Goal: Find contact information: Find contact information

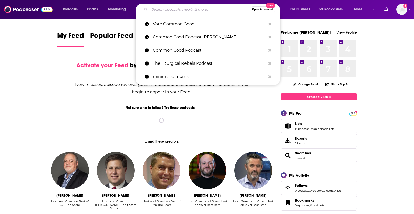
click at [180, 11] on input "Search podcasts, credits, & more..." at bounding box center [199, 9] width 100 height 8
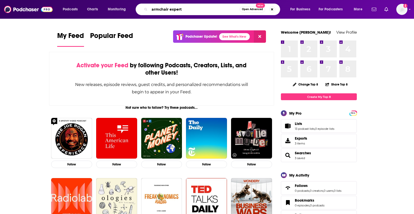
type input "armchair expert"
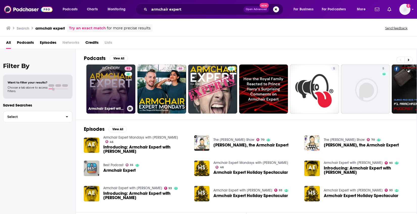
click at [106, 87] on link "93 Armchair Expert with [PERSON_NAME]" at bounding box center [110, 88] width 49 height 49
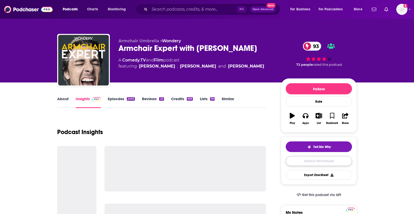
click at [328, 161] on link "Contact This Podcast" at bounding box center [318, 161] width 66 height 10
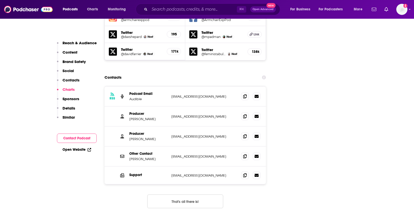
scroll to position [618, 0]
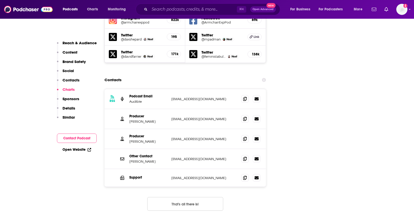
click at [209, 117] on p "[EMAIL_ADDRESS][DOMAIN_NAME]" at bounding box center [204, 119] width 66 height 4
drag, startPoint x: 210, startPoint y: 91, endPoint x: 167, endPoint y: 91, distance: 42.5
click at [167, 109] on div "Producer [PERSON_NAME] [EMAIL_ADDRESS][DOMAIN_NAME] [EMAIL_ADDRESS][DOMAIN_NAME]" at bounding box center [184, 119] width 161 height 20
copy div "[EMAIL_ADDRESS][DOMAIN_NAME]"
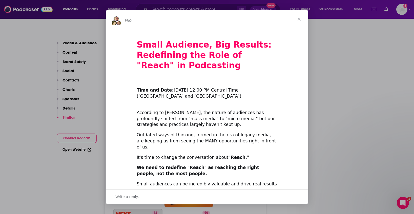
scroll to position [1585, 0]
click at [298, 20] on span "Close" at bounding box center [299, 19] width 18 height 18
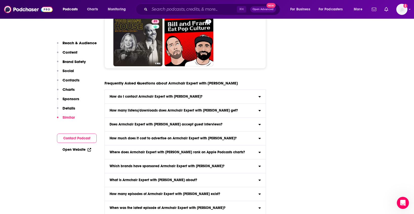
scroll to position [2877, 0]
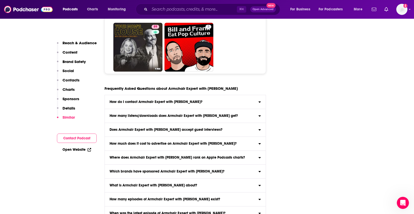
click at [259, 101] on icon at bounding box center [259, 101] width 2 height 1
click at [0, 0] on input "How do I contact Armchair Expert with [PERSON_NAME]? Click here to view contact…" at bounding box center [0, 0] width 0 height 0
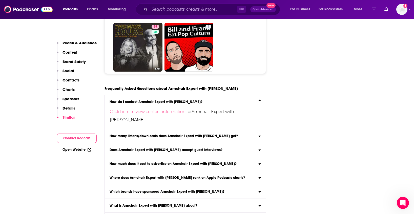
click at [258, 147] on icon at bounding box center [259, 149] width 3 height 4
click at [0, 0] on input "Does Armchair Expert with [PERSON_NAME] accept guest interviews? Yes" at bounding box center [0, 0] width 0 height 0
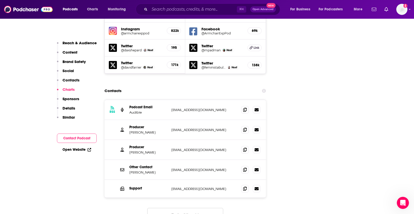
scroll to position [570, 0]
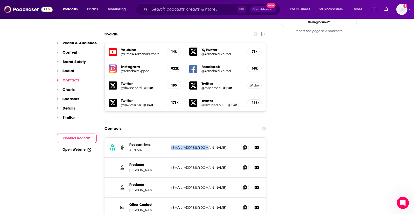
drag, startPoint x: 209, startPoint y: 119, endPoint x: 169, endPoint y: 120, distance: 40.5
click at [169, 138] on div "RSS Podcast Email Audible [EMAIL_ADDRESS][DOMAIN_NAME] [EMAIL_ADDRESS][DOMAIN_N…" at bounding box center [184, 148] width 161 height 20
copy div "[EMAIL_ADDRESS][DOMAIN_NAME]"
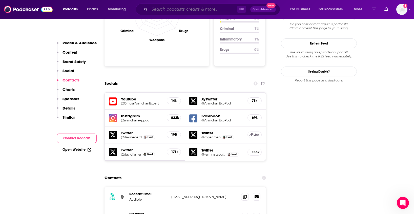
click at [169, 10] on input "Search podcasts, credits, & more..." at bounding box center [192, 9] width 87 height 8
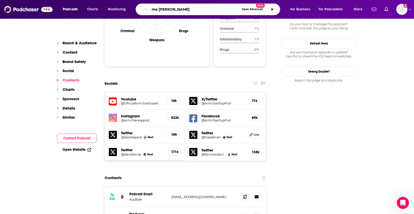
type input "me [PERSON_NAME]"
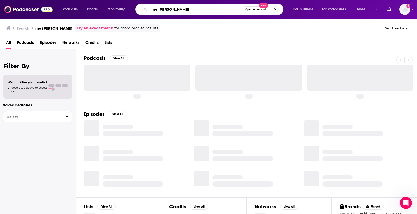
click at [157, 11] on input "me [PERSON_NAME]" at bounding box center [196, 9] width 94 height 8
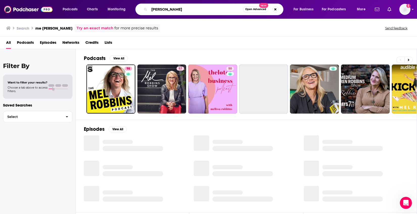
type input "[PERSON_NAME]"
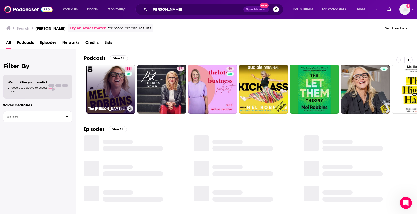
click at [118, 83] on link "98 The [PERSON_NAME] Podcast" at bounding box center [110, 88] width 49 height 49
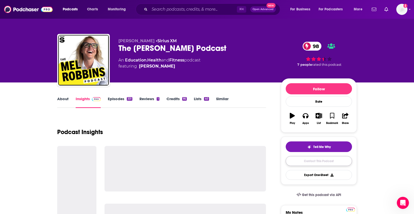
click at [314, 160] on link "Contact This Podcast" at bounding box center [318, 161] width 66 height 10
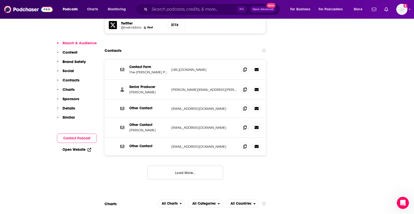
scroll to position [629, 0]
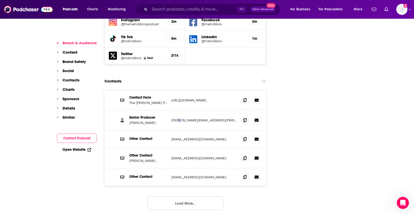
drag, startPoint x: 214, startPoint y: 90, endPoint x: 179, endPoint y: 92, distance: 34.8
click at [179, 118] on p "[PERSON_NAME][EMAIL_ADDRESS][PERSON_NAME][DOMAIN_NAME]" at bounding box center [204, 120] width 66 height 4
drag, startPoint x: 213, startPoint y: 92, endPoint x: 171, endPoint y: 90, distance: 41.7
click at [171, 118] on p "[PERSON_NAME][EMAIL_ADDRESS][PERSON_NAME][DOMAIN_NAME]" at bounding box center [204, 120] width 66 height 4
copy p "[PERSON_NAME][EMAIL_ADDRESS][PERSON_NAME][DOMAIN_NAME]"
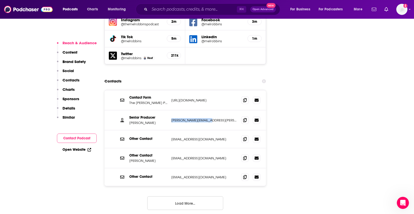
drag, startPoint x: 223, startPoint y: 70, endPoint x: 183, endPoint y: 72, distance: 40.5
click at [183, 98] on p "[URL][DOMAIN_NAME]" at bounding box center [204, 100] width 66 height 4
click at [186, 196] on button "Load More..." at bounding box center [185, 203] width 76 height 14
click at [213, 175] on p "[EMAIL_ADDRESS][DOMAIN_NAME]" at bounding box center [204, 177] width 66 height 4
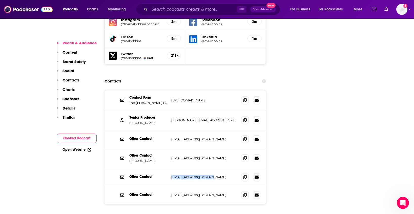
drag, startPoint x: 214, startPoint y: 147, endPoint x: 171, endPoint y: 148, distance: 43.5
click at [171, 168] on div "Other Contact [EMAIL_ADDRESS][DOMAIN_NAME] [EMAIL_ADDRESS][DOMAIN_NAME]" at bounding box center [184, 177] width 161 height 18
copy p "[EMAIL_ADDRESS][DOMAIN_NAME]"
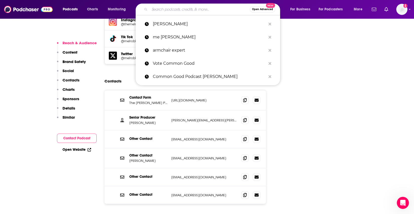
click at [185, 13] on input "Search podcasts, credits, & more..." at bounding box center [199, 9] width 100 height 8
paste input "Holderness Family Podcast"
type input "Holderness Family Podcast"
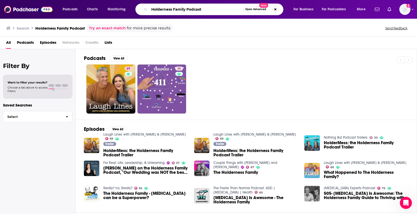
drag, startPoint x: 173, startPoint y: 9, endPoint x: 169, endPoint y: 9, distance: 4.3
click at [165, 9] on input "Holderness Family Podcast" at bounding box center [196, 9] width 94 height 8
click at [170, 10] on input "Holderness Family Podcast" at bounding box center [196, 9] width 94 height 8
drag, startPoint x: 172, startPoint y: 10, endPoint x: 165, endPoint y: 10, distance: 7.6
click at [165, 10] on input "Holderness Family Podcast" at bounding box center [196, 9] width 94 height 8
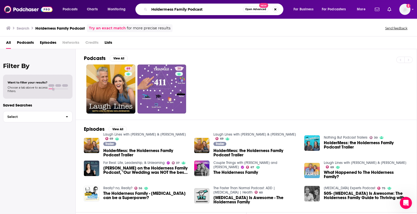
type input "Holdermess Family Podcast"
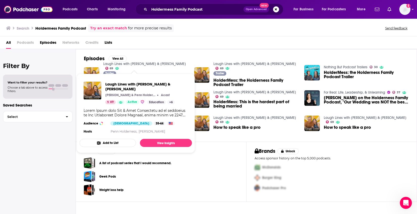
click at [140, 66] on link "Laugh Lines with [PERSON_NAME] & [PERSON_NAME]" at bounding box center [144, 64] width 83 height 4
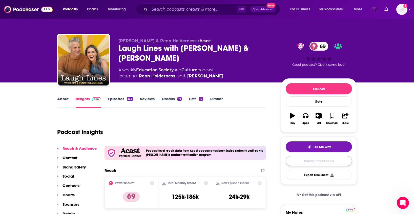
click at [334, 163] on link "Contact This Podcast" at bounding box center [318, 161] width 66 height 10
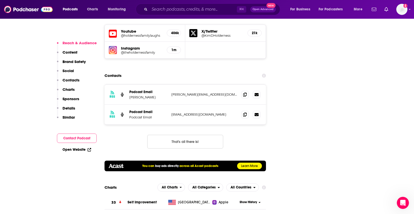
scroll to position [610, 0]
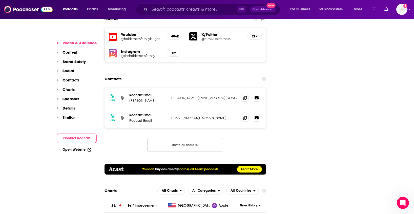
drag, startPoint x: 231, startPoint y: 72, endPoint x: 169, endPoint y: 73, distance: 62.2
click at [169, 88] on div "RSS Podcast Email [PERSON_NAME] Holderness [EMAIL_ADDRESS][DOMAIN_NAME] [PERSON…" at bounding box center [184, 98] width 161 height 20
copy div "[PERSON_NAME][EMAIL_ADDRESS][DOMAIN_NAME]"
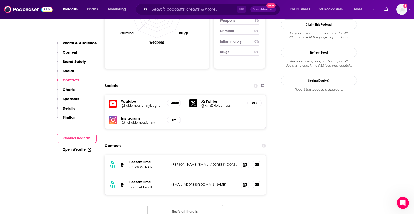
scroll to position [581, 0]
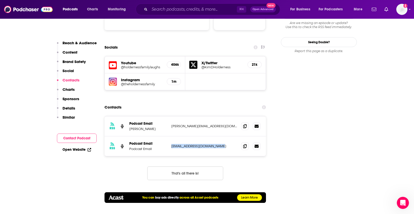
drag, startPoint x: 222, startPoint y: 122, endPoint x: 165, endPoint y: 121, distance: 56.6
click at [0, 0] on div "Podcast Email Podcast Email [EMAIL_ADDRESS][DOMAIN_NAME] [EMAIL_ADDRESS][DOMAIN…" at bounding box center [0, 0] width 0 height 0
copy div "[EMAIL_ADDRESS][DOMAIN_NAME]"
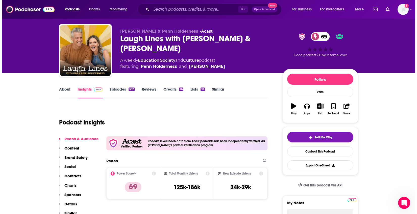
scroll to position [0, 0]
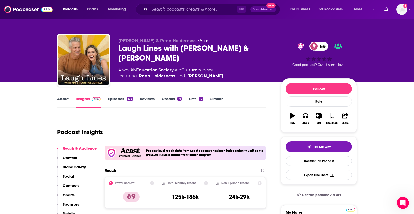
click at [113, 101] on link "Episodes 532" at bounding box center [120, 102] width 25 height 12
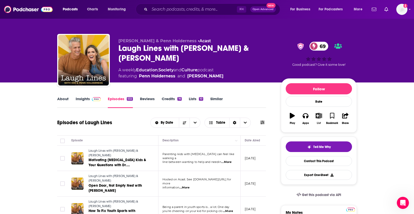
click at [319, 117] on icon "button" at bounding box center [319, 116] width 6 height 6
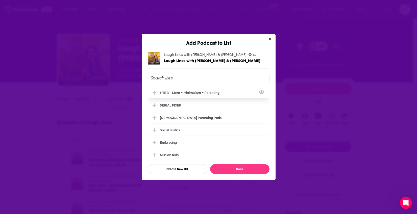
click at [207, 93] on div "HTBB-- mom + minimalism + parenting" at bounding box center [191, 93] width 63 height 4
click at [246, 173] on button "Done" at bounding box center [239, 169] width 59 height 10
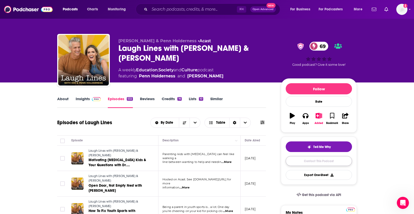
click at [330, 161] on link "Contact This Podcast" at bounding box center [318, 161] width 66 height 10
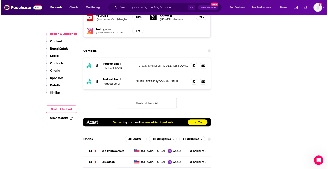
scroll to position [621, 0]
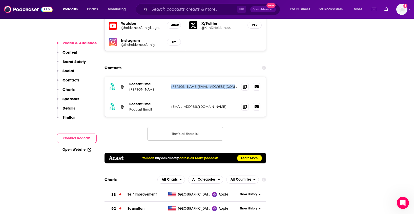
drag, startPoint x: 230, startPoint y: 61, endPoint x: 171, endPoint y: 61, distance: 59.2
click at [171, 77] on div "RSS Podcast Email [PERSON_NAME] Holderness [EMAIL_ADDRESS][DOMAIN_NAME] [PERSON…" at bounding box center [184, 87] width 161 height 20
copy p "[PERSON_NAME][EMAIL_ADDRESS][DOMAIN_NAME]"
drag, startPoint x: 225, startPoint y: 81, endPoint x: 172, endPoint y: 81, distance: 52.8
click at [172, 104] on p "[EMAIL_ADDRESS][DOMAIN_NAME]" at bounding box center [204, 106] width 66 height 4
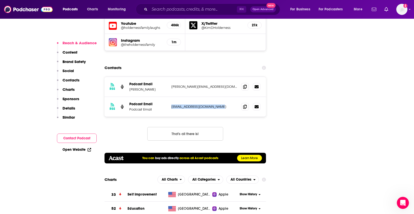
copy p "[EMAIL_ADDRESS][DOMAIN_NAME]"
